Goal: Transaction & Acquisition: Book appointment/travel/reservation

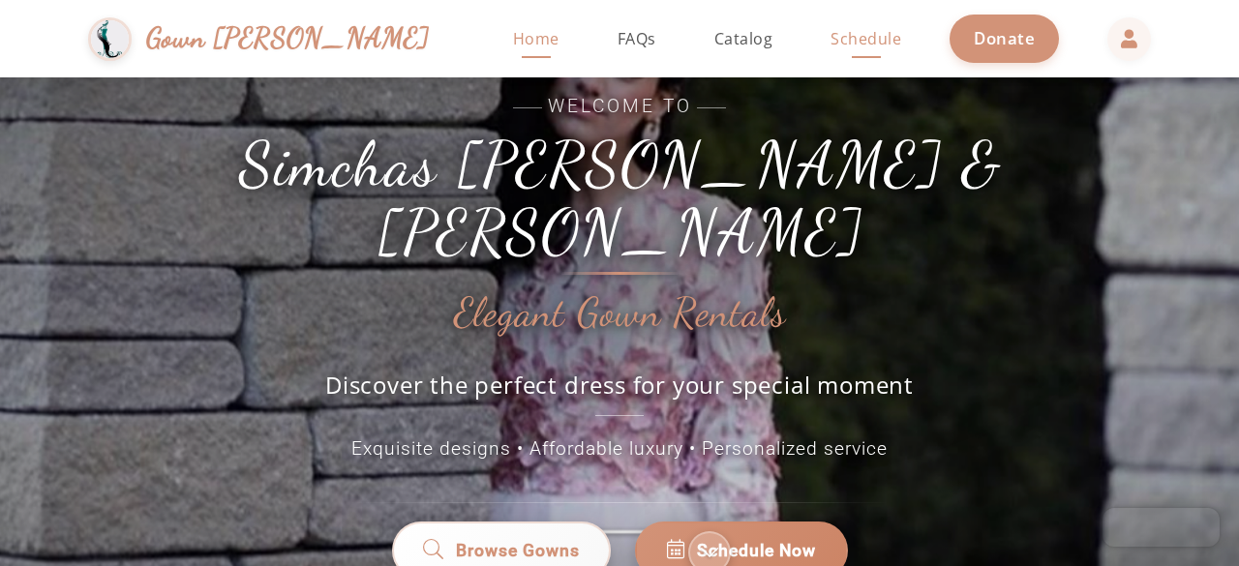
click at [831, 42] on span "Schedule" at bounding box center [866, 38] width 71 height 21
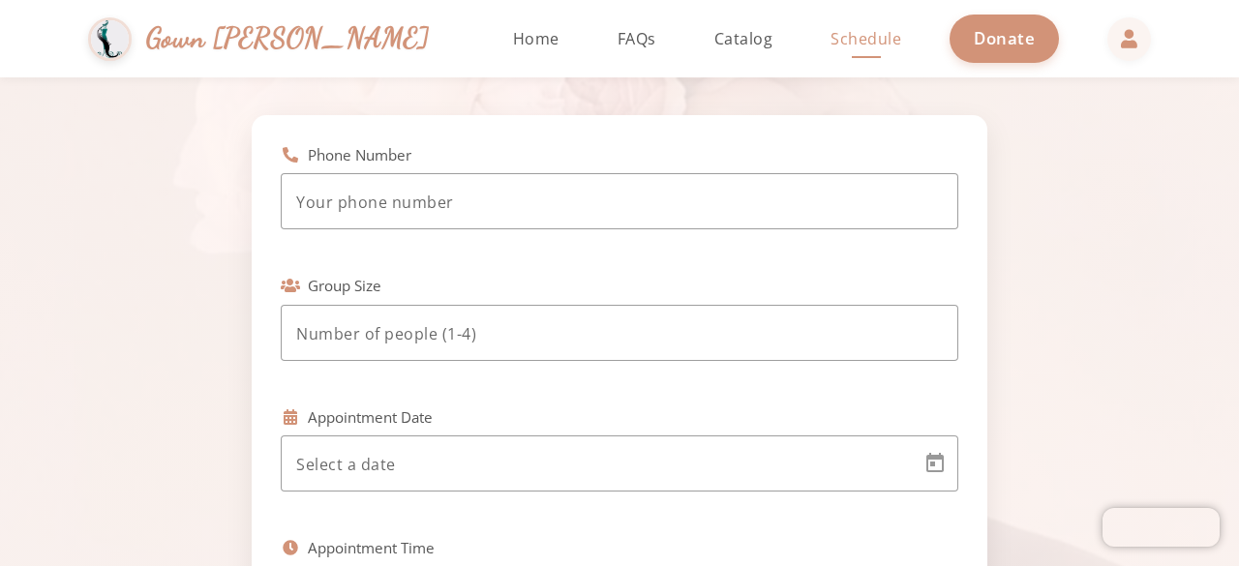
scroll to position [290, 0]
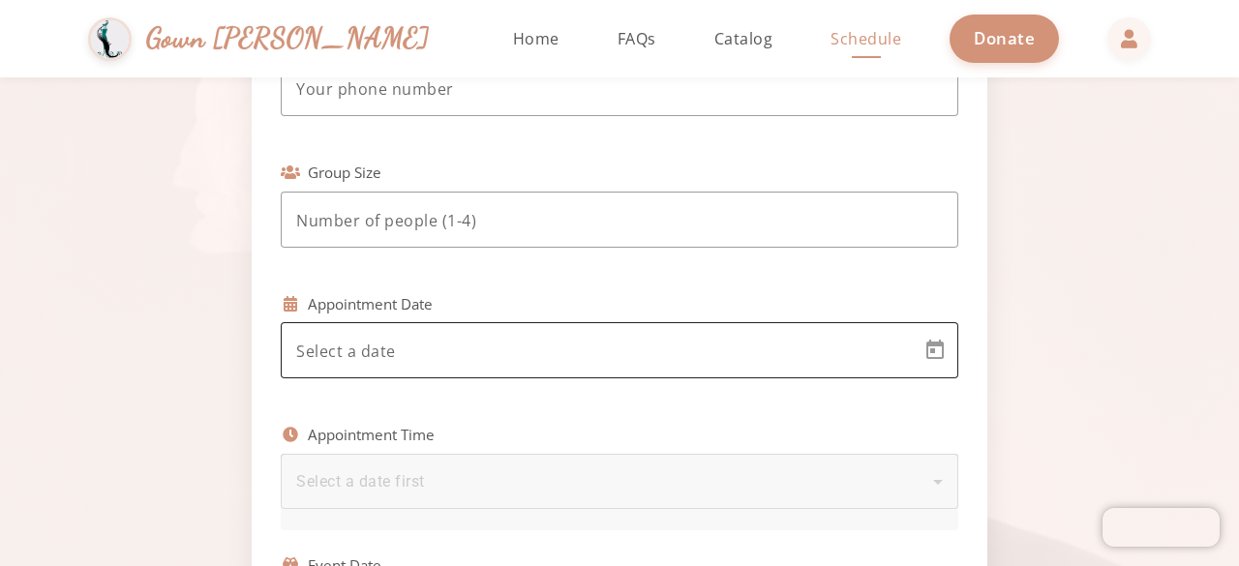
click at [472, 324] on div at bounding box center [602, 350] width 612 height 56
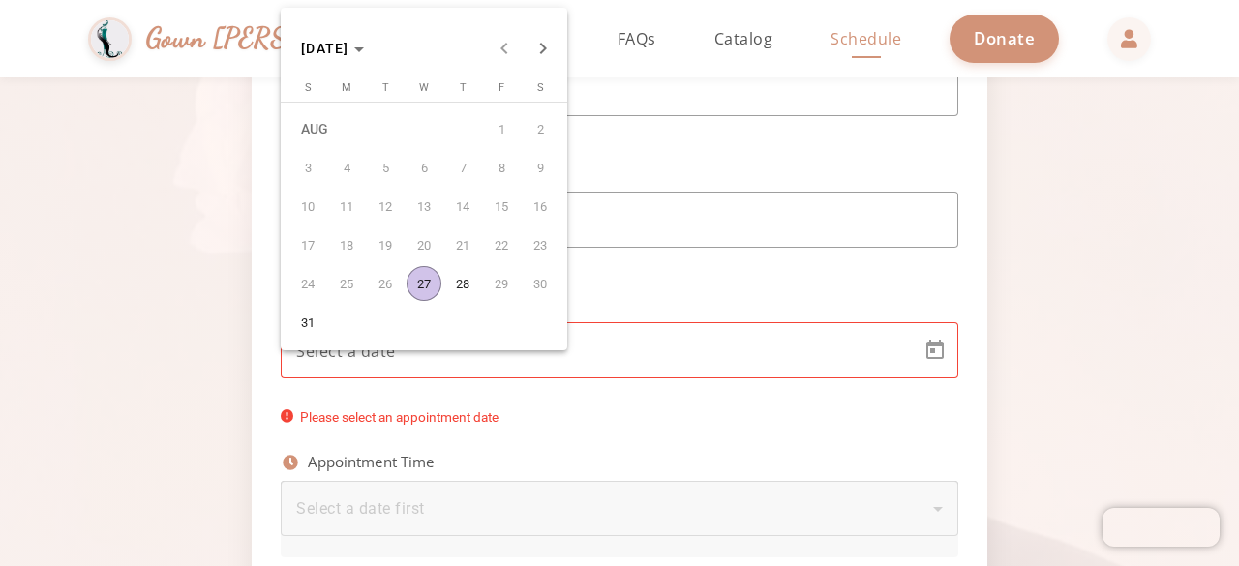
click at [471, 294] on span "28" at bounding box center [462, 283] width 35 height 35
type input "[DATE]"
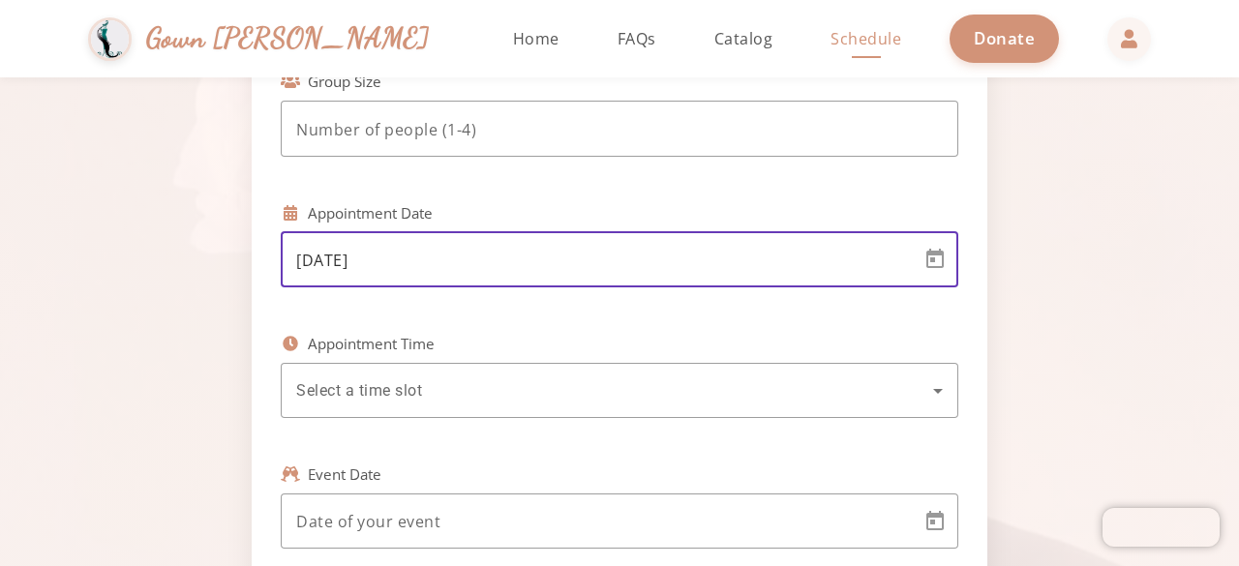
scroll to position [484, 0]
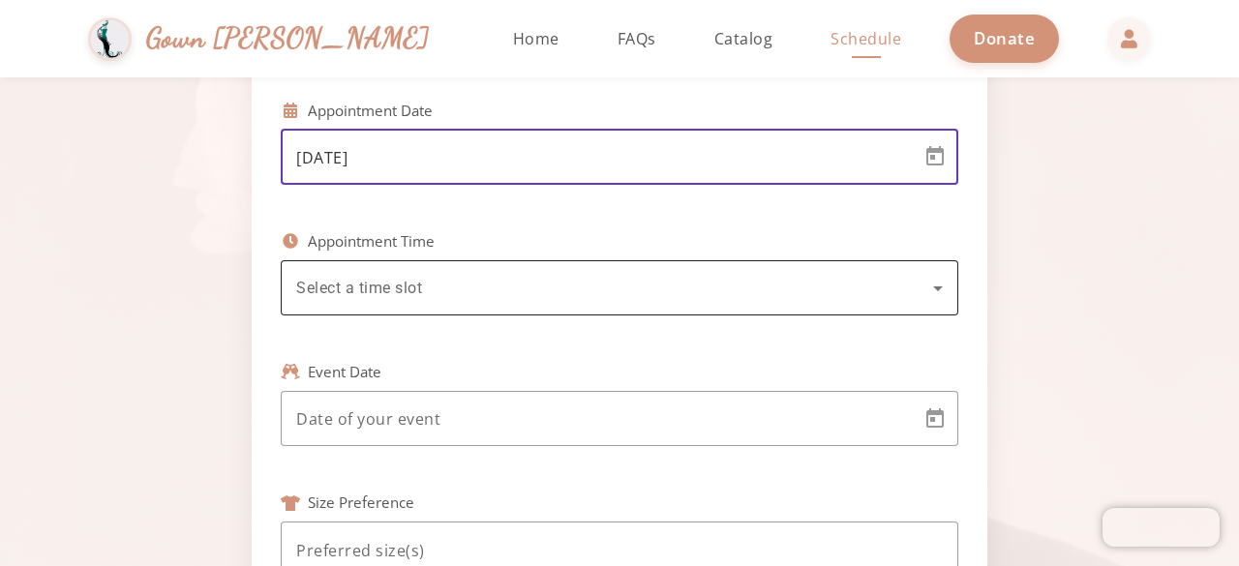
click at [421, 302] on div "Select a time slot" at bounding box center [619, 287] width 647 height 55
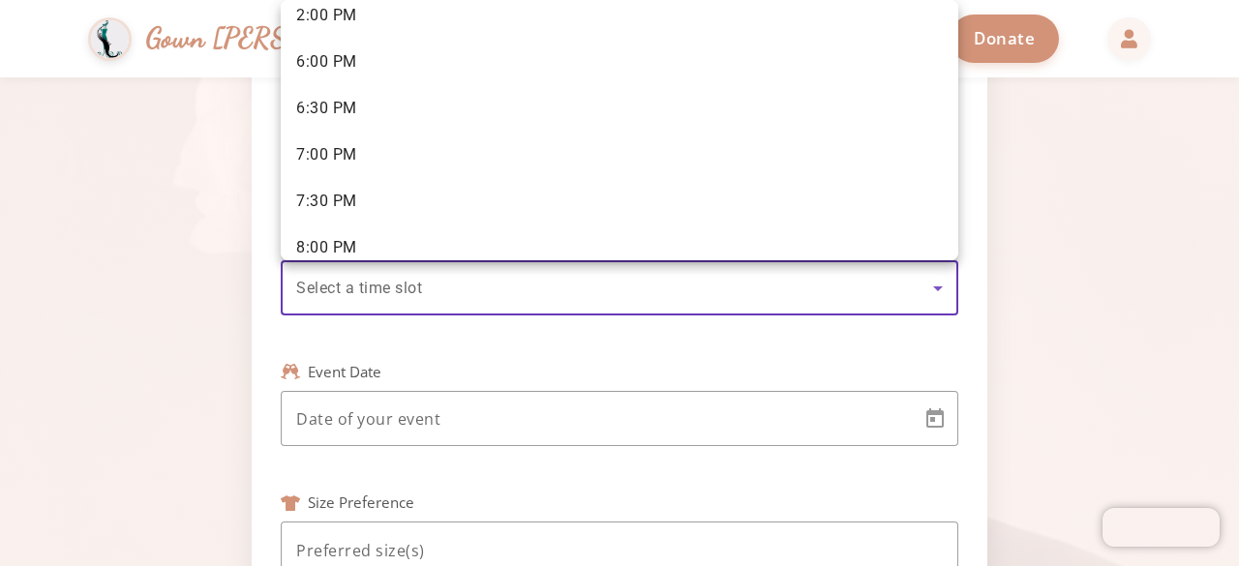
scroll to position [406, 0]
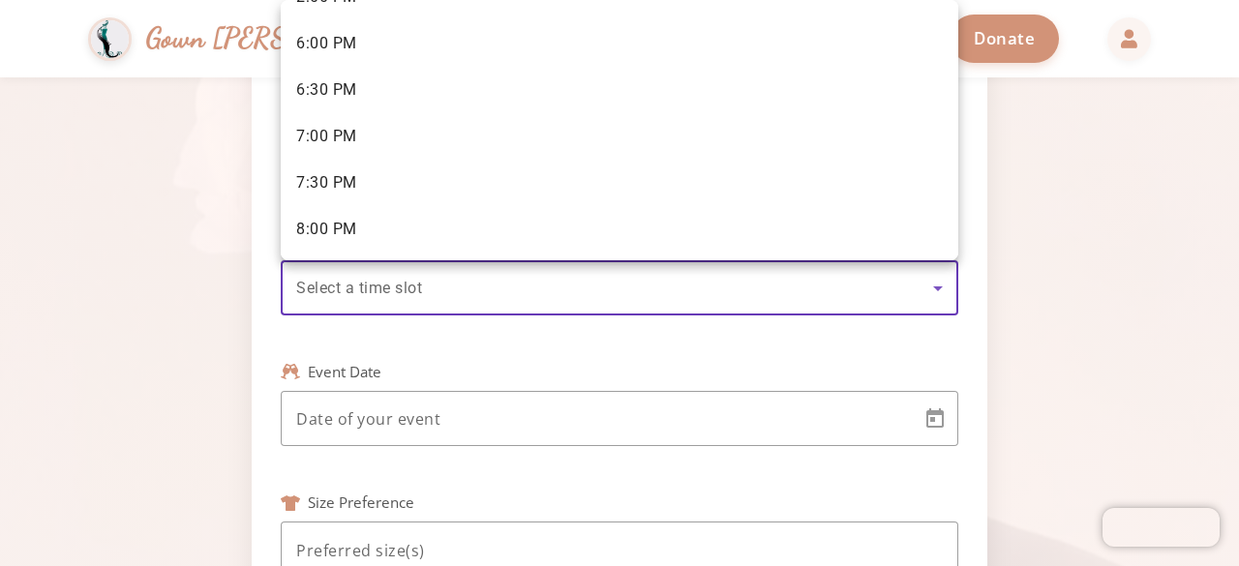
click at [165, 319] on div at bounding box center [619, 283] width 1239 height 566
click at [199, 175] on div at bounding box center [619, 283] width 1239 height 566
